Goal: Task Accomplishment & Management: Manage account settings

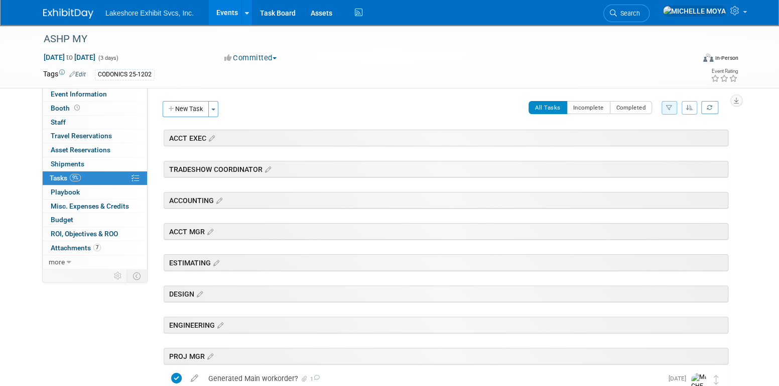
click at [231, 8] on link "Events" at bounding box center [227, 12] width 37 height 25
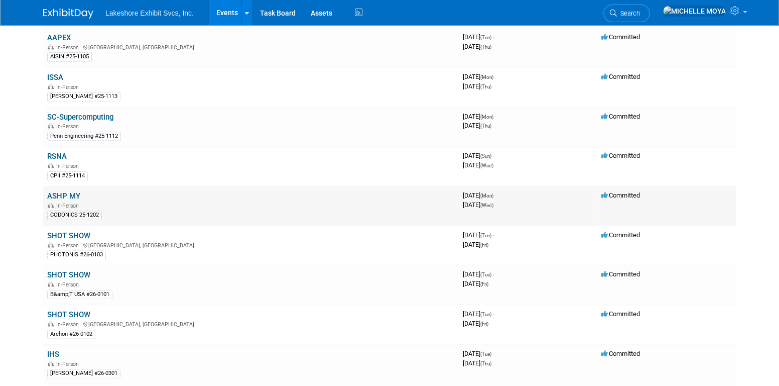
scroll to position [653, 0]
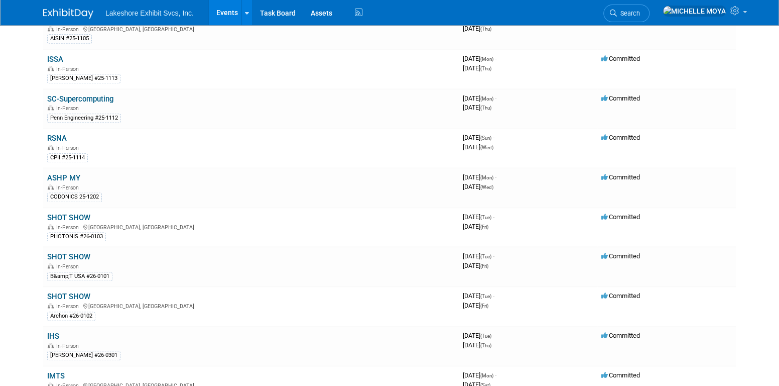
click at [60, 134] on link "RSNA" at bounding box center [57, 138] width 20 height 9
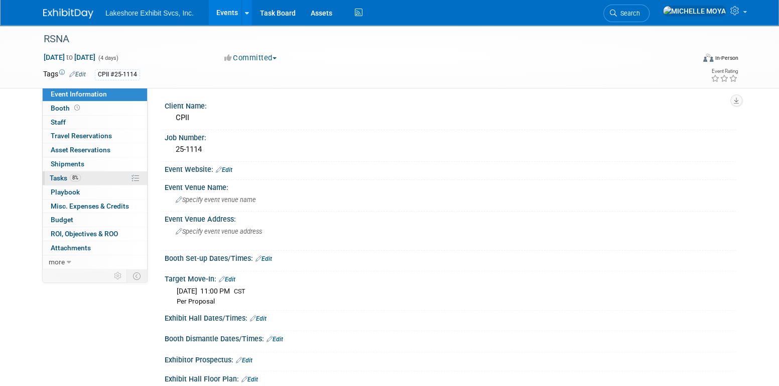
click at [85, 176] on link "8% Tasks 8%" at bounding box center [95, 178] width 104 height 14
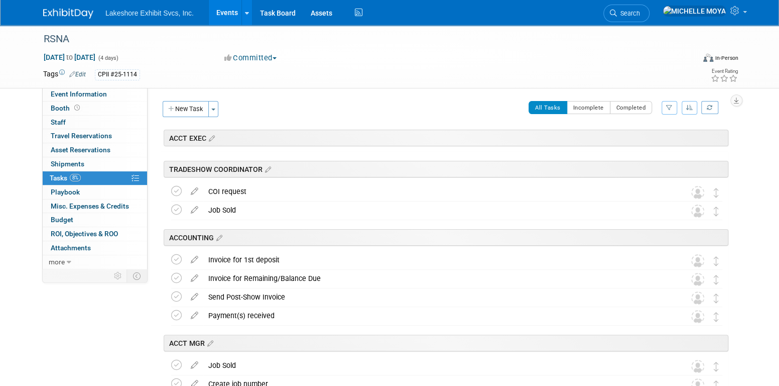
click at [669, 112] on button "button" at bounding box center [670, 108] width 16 height 14
click at [649, 145] on select "-- Select Assignee -- All unassigned tasks Assigned to me Amanda Koss Dave Desa…" at bounding box center [627, 140] width 83 height 14
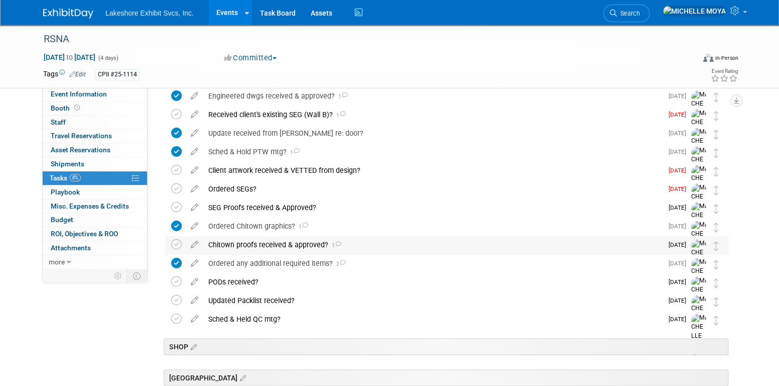
scroll to position [301, 0]
click at [249, 184] on div "Ordered SEGs?" at bounding box center [432, 188] width 459 height 17
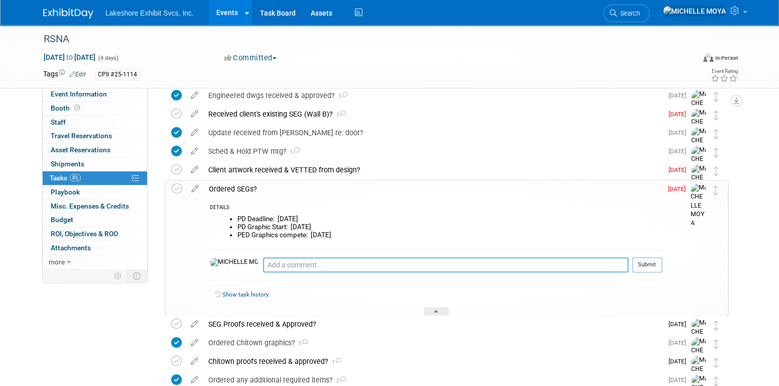
click at [275, 260] on textarea at bounding box center [445, 264] width 365 height 15
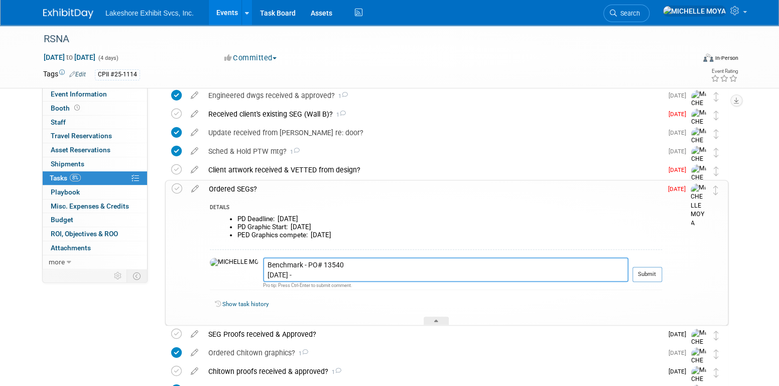
click at [272, 272] on textarea "Benchmark - PO# 13540 9.30.25 -" at bounding box center [445, 269] width 365 height 25
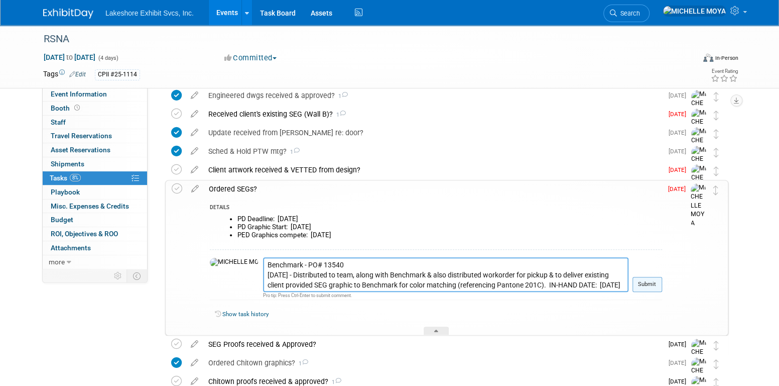
type textarea "Benchmark - PO# 13540 9.30.25 - Distributed to team, along with Benchmark & als…"
click at [645, 279] on button "Submit" at bounding box center [648, 284] width 30 height 15
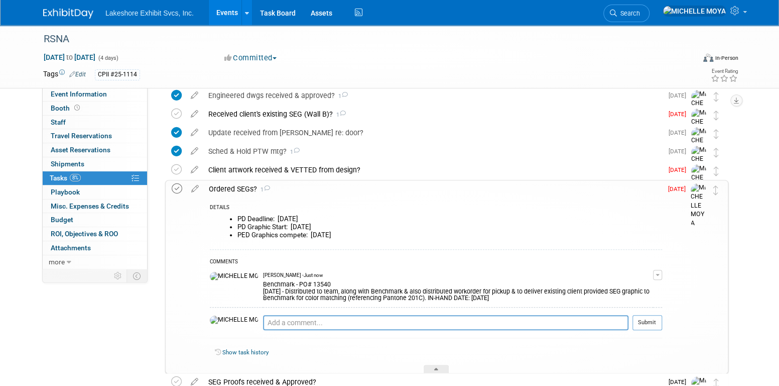
click at [178, 189] on icon at bounding box center [177, 188] width 11 height 11
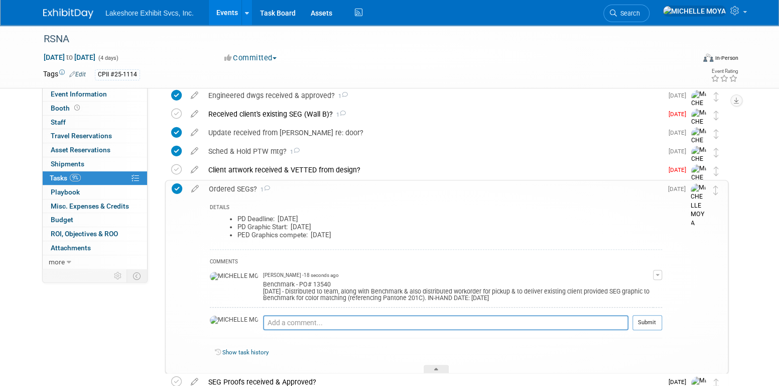
click at [178, 187] on icon at bounding box center [177, 188] width 11 height 11
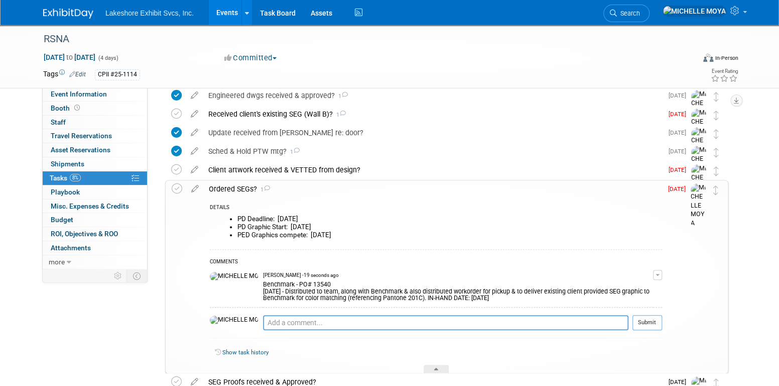
click at [657, 275] on span "button" at bounding box center [658, 275] width 4 height 2
click at [628, 288] on link "Edit Comment" at bounding box center [621, 289] width 79 height 14
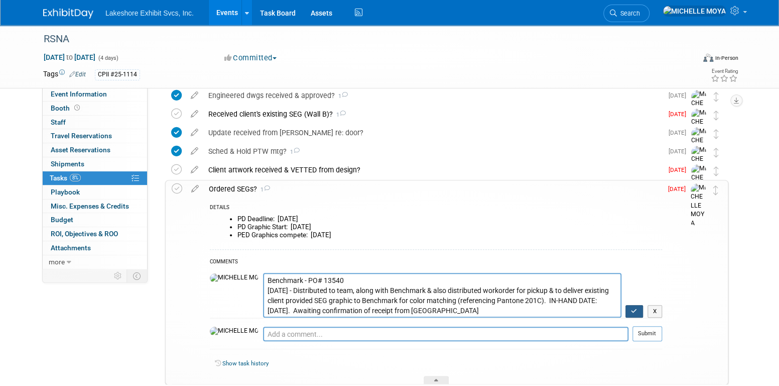
type textarea "Benchmark - PO# 13540 9.30.25 - Distributed to team, along with Benchmark & als…"
click at [637, 307] on button "button" at bounding box center [635, 311] width 18 height 13
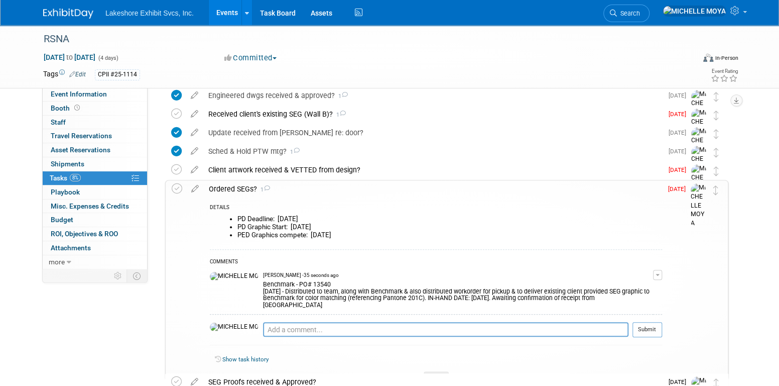
click at [199, 191] on icon at bounding box center [195, 186] width 18 height 13
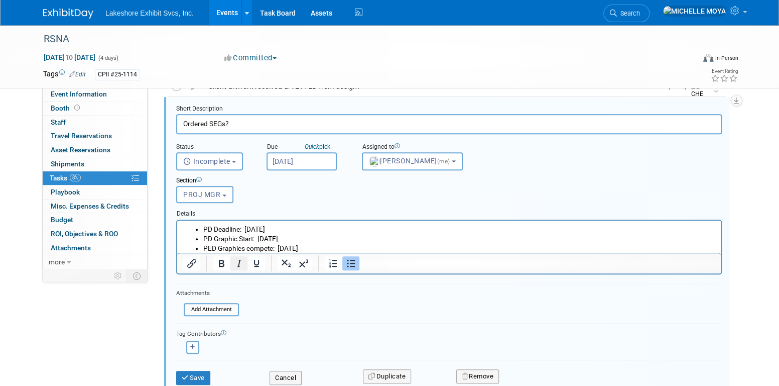
scroll to position [435, 0]
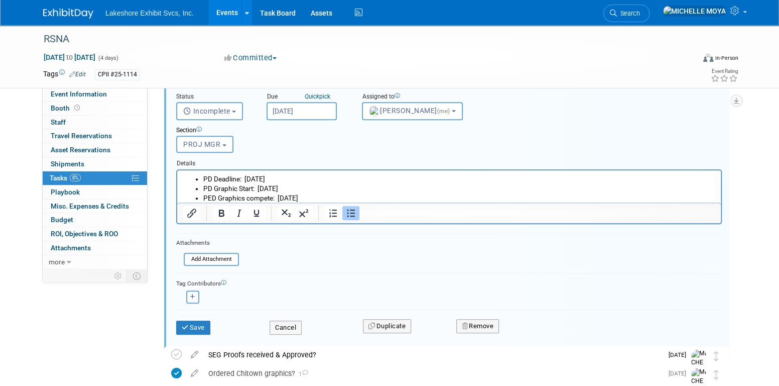
click at [193, 294] on icon "button" at bounding box center [192, 297] width 5 height 6
select select
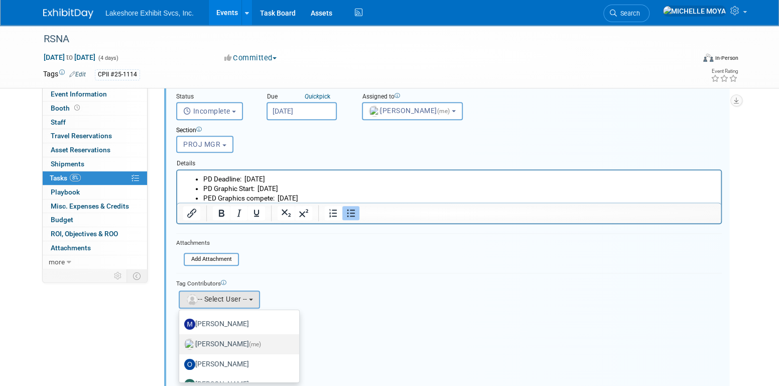
scroll to position [176, 0]
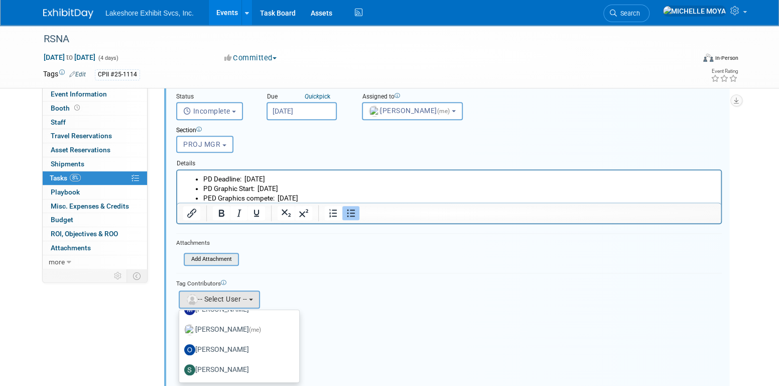
click at [211, 258] on input "file" at bounding box center [187, 259] width 102 height 11
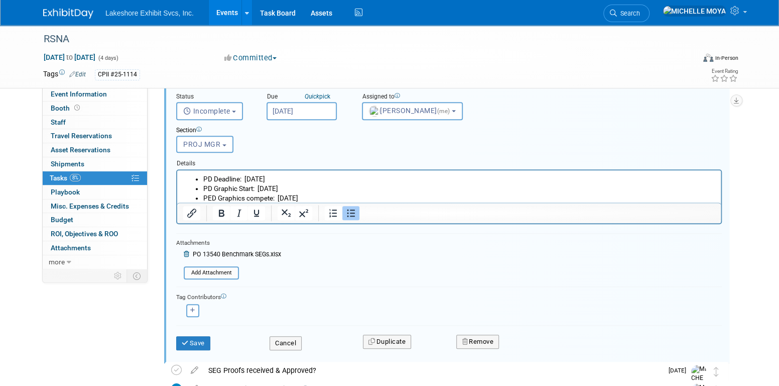
click at [203, 262] on div "Attachments Add Attachment PO 13540 Benchmark SEGs.xlsx Add Attachment" at bounding box center [228, 258] width 105 height 43
click at [206, 269] on input "file" at bounding box center [187, 272] width 102 height 11
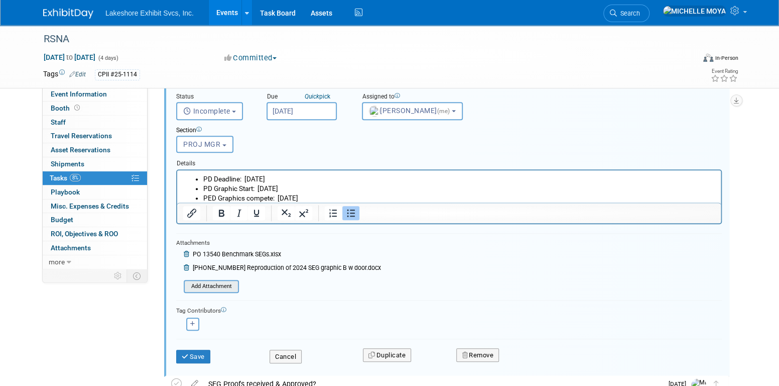
click at [228, 283] on input "file" at bounding box center [187, 286] width 102 height 11
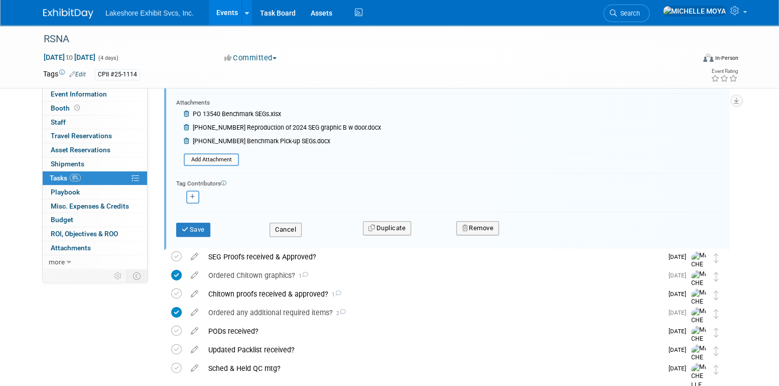
scroll to position [585, 0]
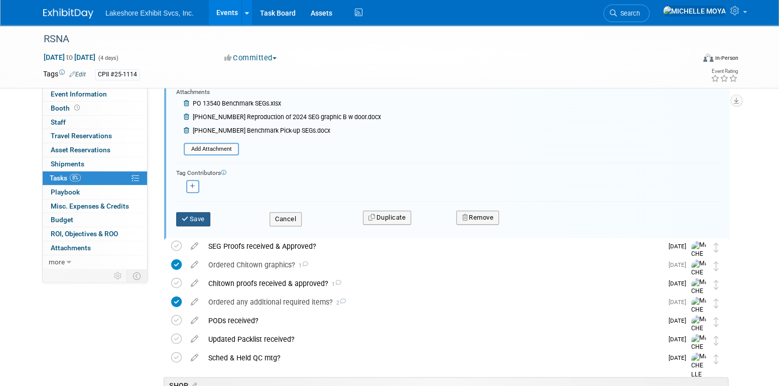
click at [204, 220] on button "Save" at bounding box center [193, 219] width 34 height 14
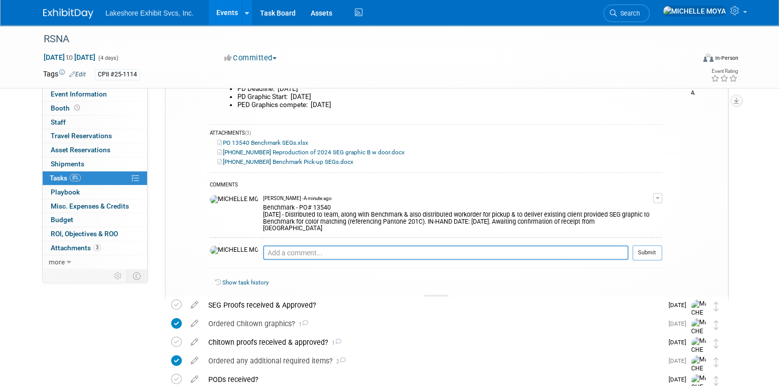
scroll to position [385, 0]
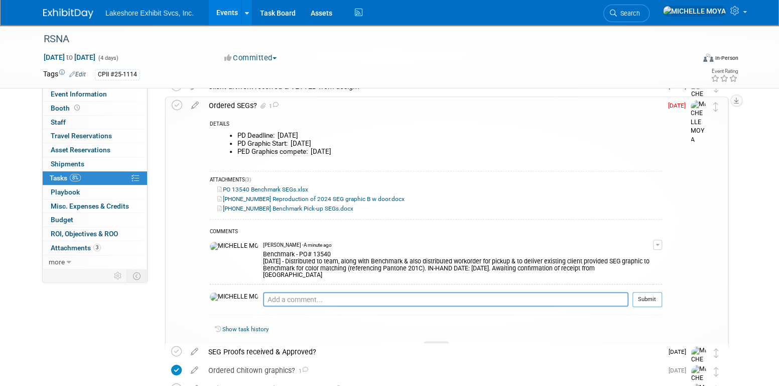
click at [247, 104] on div "Ordered SEGs? 1" at bounding box center [433, 105] width 458 height 17
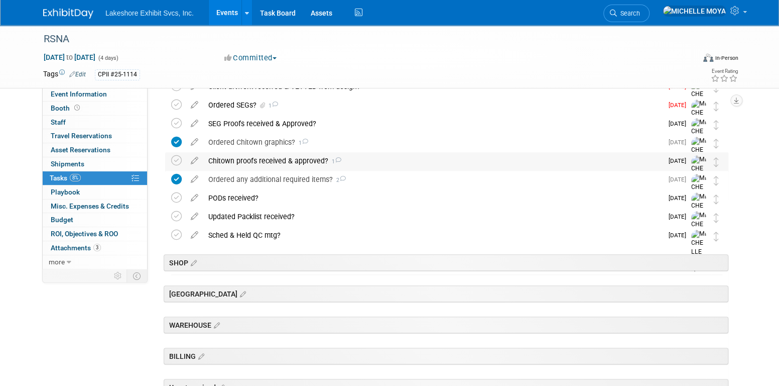
click at [267, 159] on div "Chitown proofs received & approved? 1" at bounding box center [432, 160] width 459 height 17
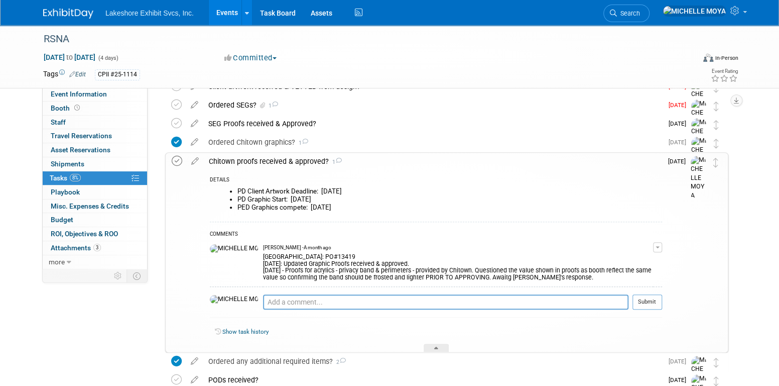
click at [175, 161] on icon at bounding box center [177, 161] width 11 height 11
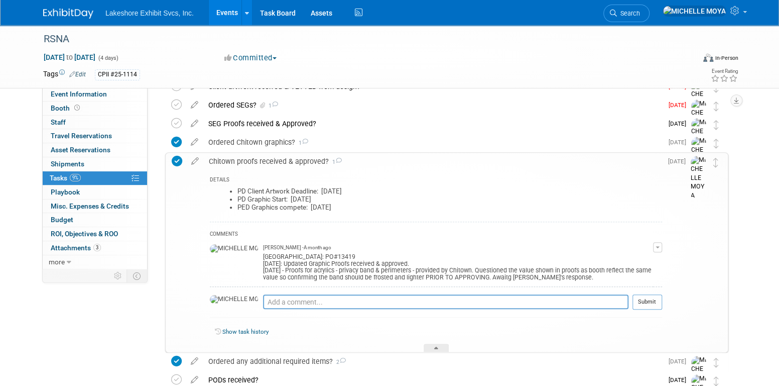
click at [236, 158] on div "Chitown proofs received & approved? 1" at bounding box center [433, 161] width 458 height 17
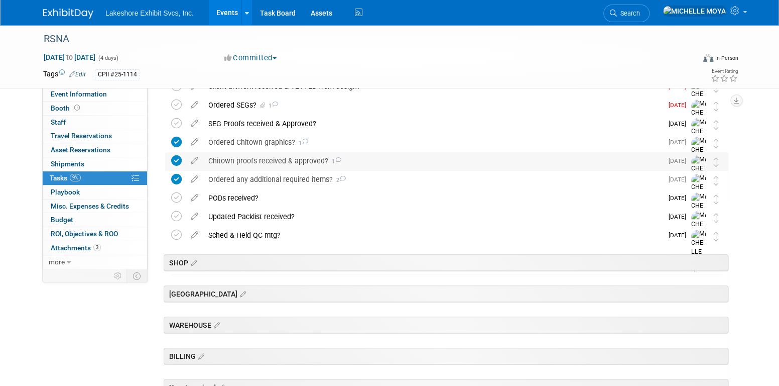
click at [236, 158] on div "Chitown proofs received & approved? 1" at bounding box center [432, 160] width 459 height 17
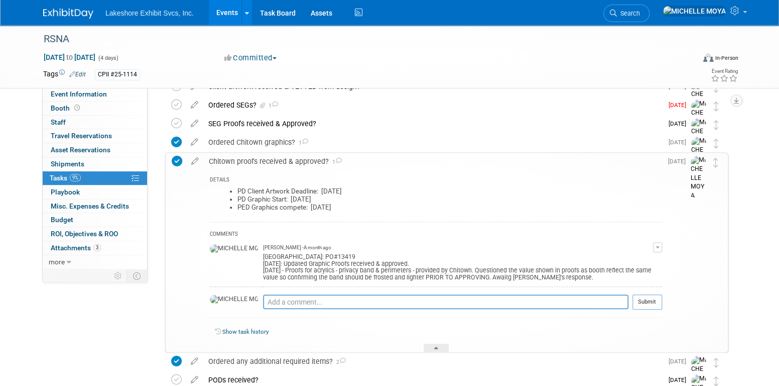
click at [236, 158] on div "Chitown proofs received & approved? 1" at bounding box center [433, 161] width 458 height 17
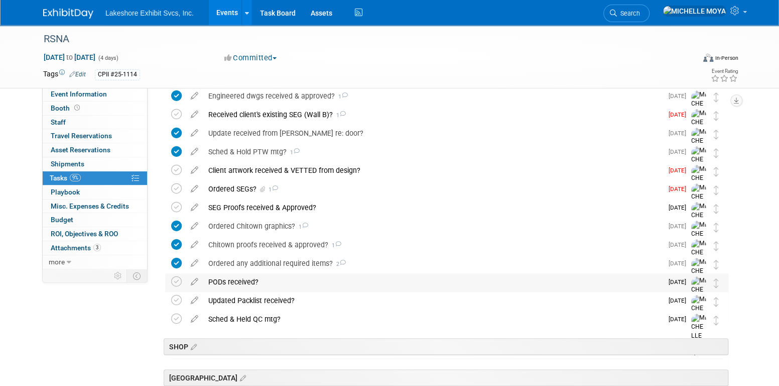
scroll to position [284, 0]
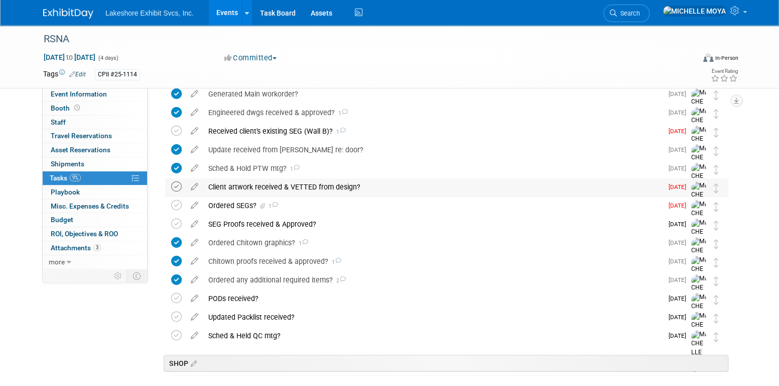
click at [176, 184] on icon at bounding box center [176, 186] width 11 height 11
click at [240, 202] on div "Ordered SEGs? 1" at bounding box center [432, 205] width 459 height 17
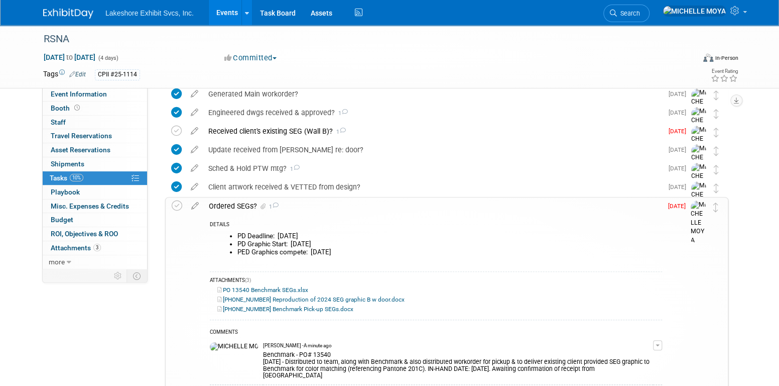
drag, startPoint x: 240, startPoint y: 202, endPoint x: 208, endPoint y: 204, distance: 32.7
click at [208, 204] on div "Ordered SEGs? 1" at bounding box center [433, 205] width 458 height 17
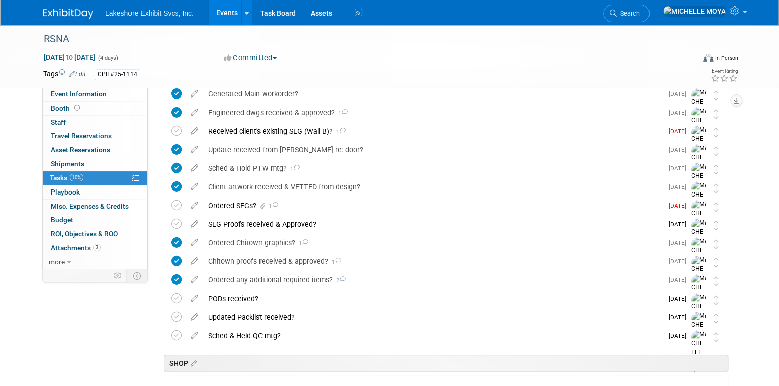
drag, startPoint x: 208, startPoint y: 204, endPoint x: 196, endPoint y: 203, distance: 12.1
click at [196, 203] on icon at bounding box center [195, 203] width 18 height 13
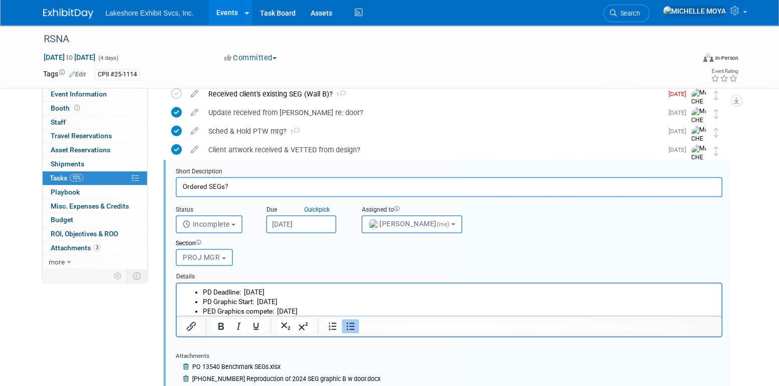
scroll to position [334, 0]
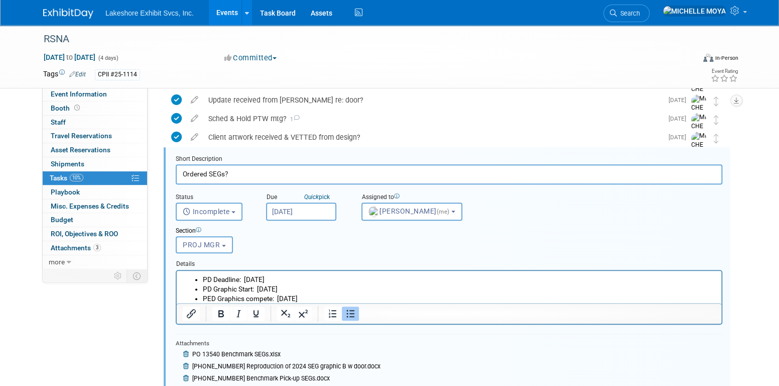
click at [321, 278] on li "PD Deadline: Tues. 10/21/25" at bounding box center [459, 279] width 513 height 10
click at [204, 278] on li "PD Deadline: Tues. 10/21/25" at bounding box center [459, 279] width 513 height 10
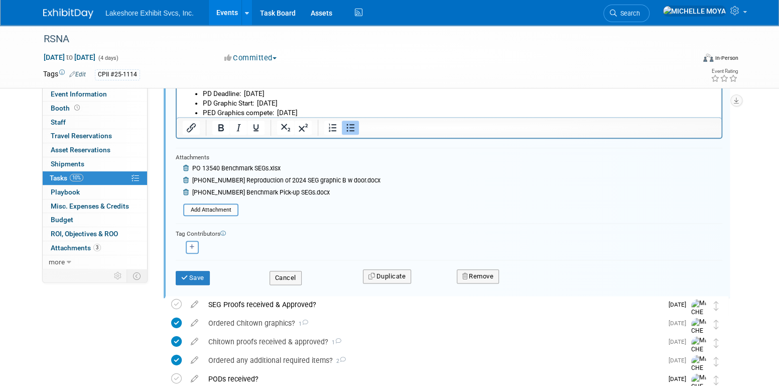
scroll to position [535, 0]
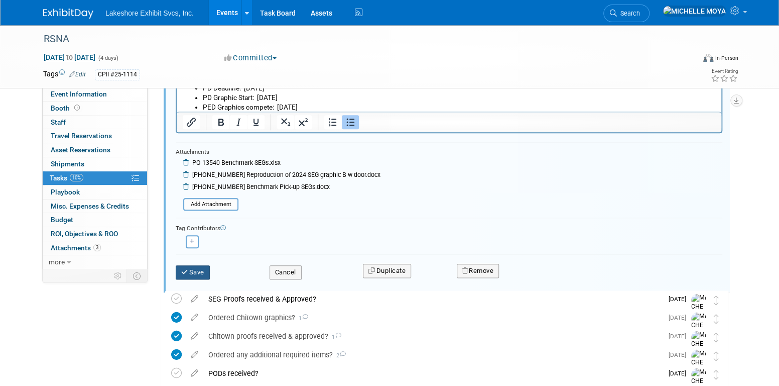
click at [194, 265] on button "Save" at bounding box center [193, 272] width 34 height 14
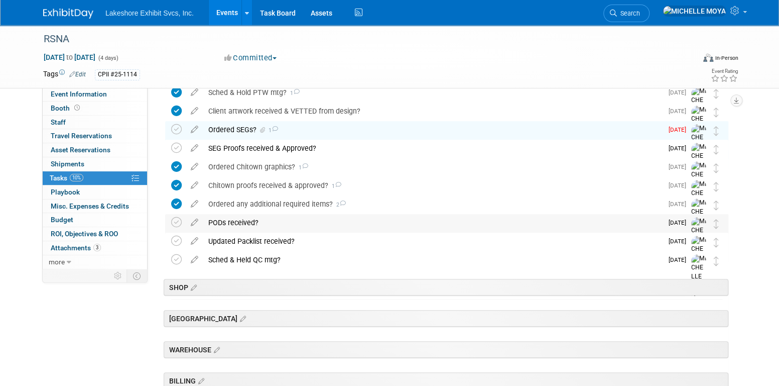
scroll to position [310, 0]
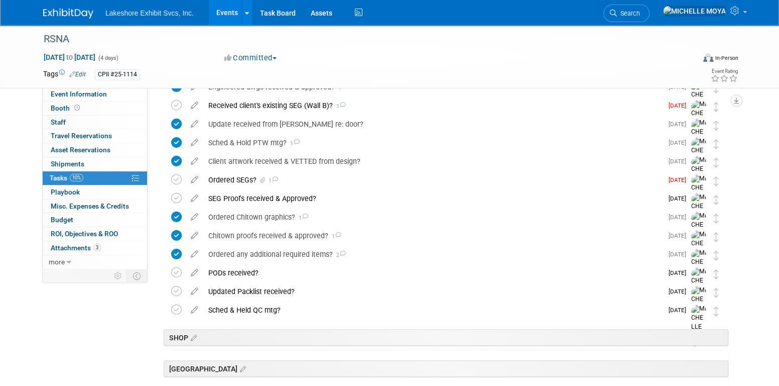
click at [233, 177] on div "Ordered SEGs? 1" at bounding box center [432, 179] width 459 height 17
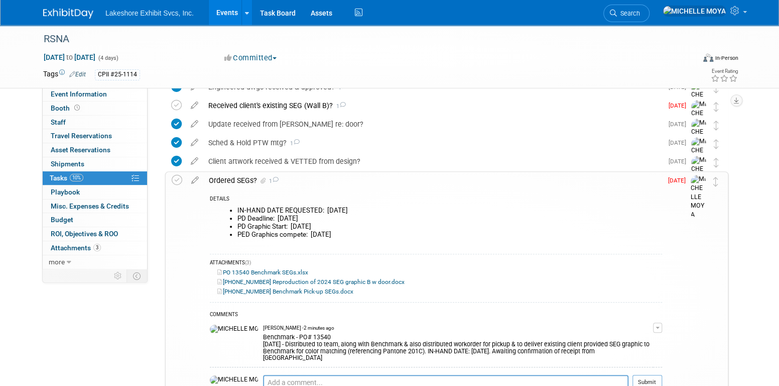
click at [233, 177] on div "Ordered SEGs? 1" at bounding box center [433, 180] width 458 height 17
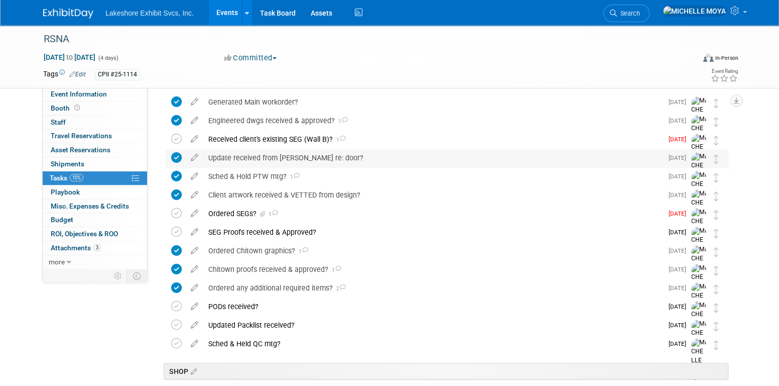
scroll to position [260, 0]
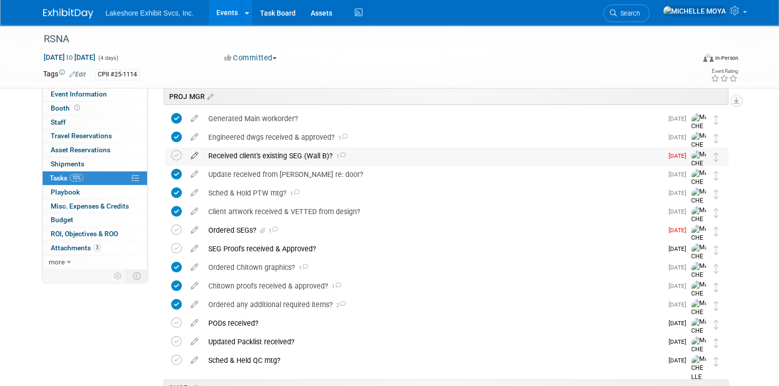
drag, startPoint x: 177, startPoint y: 154, endPoint x: 186, endPoint y: 154, distance: 8.5
click at [178, 154] on icon at bounding box center [176, 155] width 11 height 11
drag, startPoint x: 245, startPoint y: 152, endPoint x: 286, endPoint y: 154, distance: 40.7
click at [286, 154] on div "Received client's existing SEG (Wall B)? 1" at bounding box center [432, 155] width 459 height 17
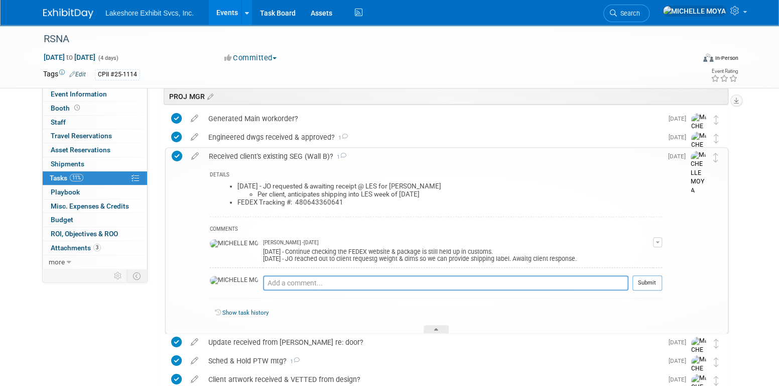
click at [660, 241] on span "button" at bounding box center [658, 242] width 4 height 2
click at [641, 253] on link "Edit Comment" at bounding box center [621, 257] width 79 height 14
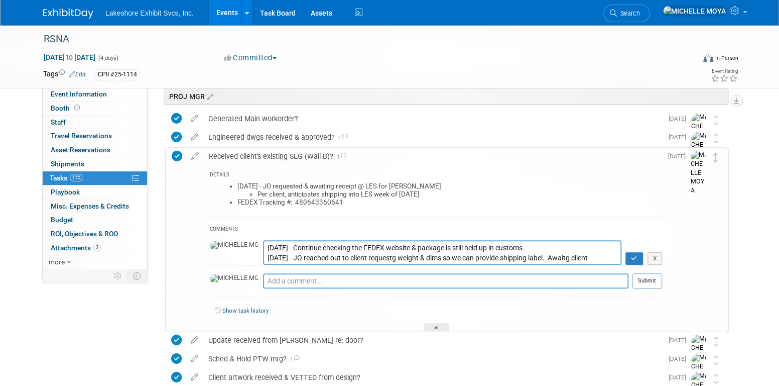
click at [263, 246] on textarea "9.23.25 - Continue checking the FEDEX website & package is still held up in cus…" at bounding box center [442, 252] width 358 height 25
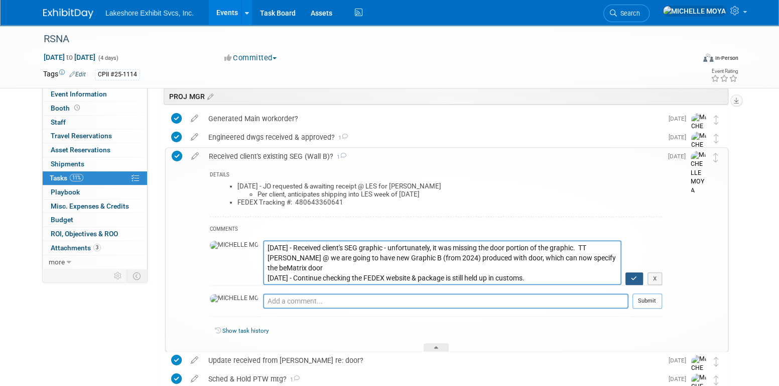
type textarea "9.29.25 - Received client's SEG graphic - unfortunately, it was missing the doo…"
click at [637, 279] on icon "button" at bounding box center [634, 278] width 7 height 6
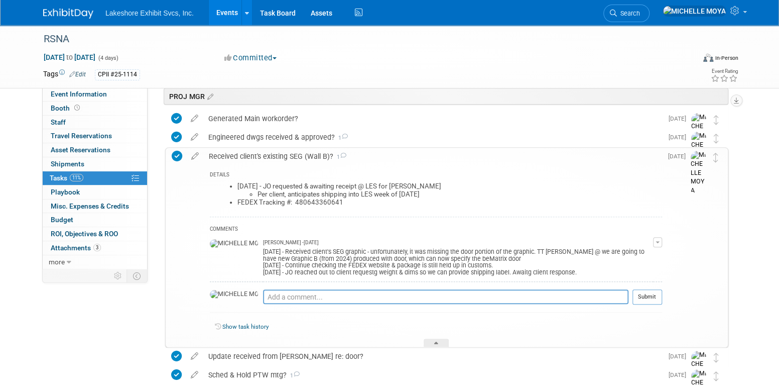
click at [287, 157] on div "Received client's existing SEG (Wall B)? 1" at bounding box center [433, 156] width 458 height 17
